Goal: Transaction & Acquisition: Purchase product/service

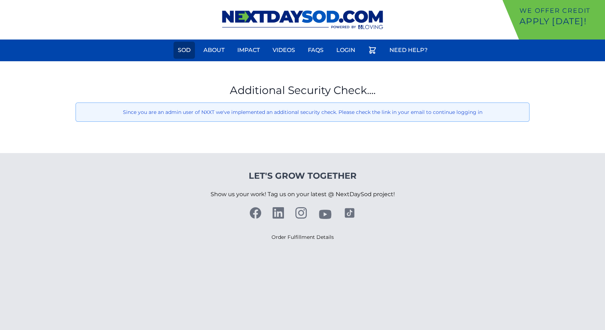
click at [191, 48] on link "Sod" at bounding box center [184, 50] width 21 height 17
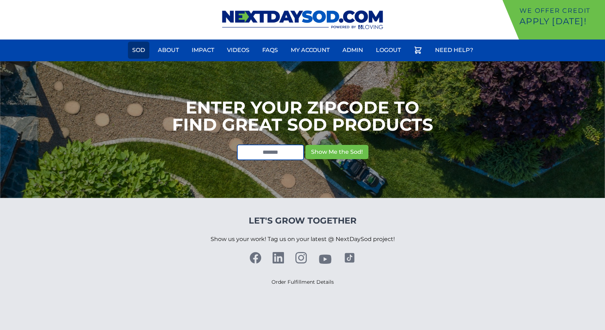
click at [131, 45] on link "Sod" at bounding box center [138, 50] width 21 height 17
